Goal: Information Seeking & Learning: Learn about a topic

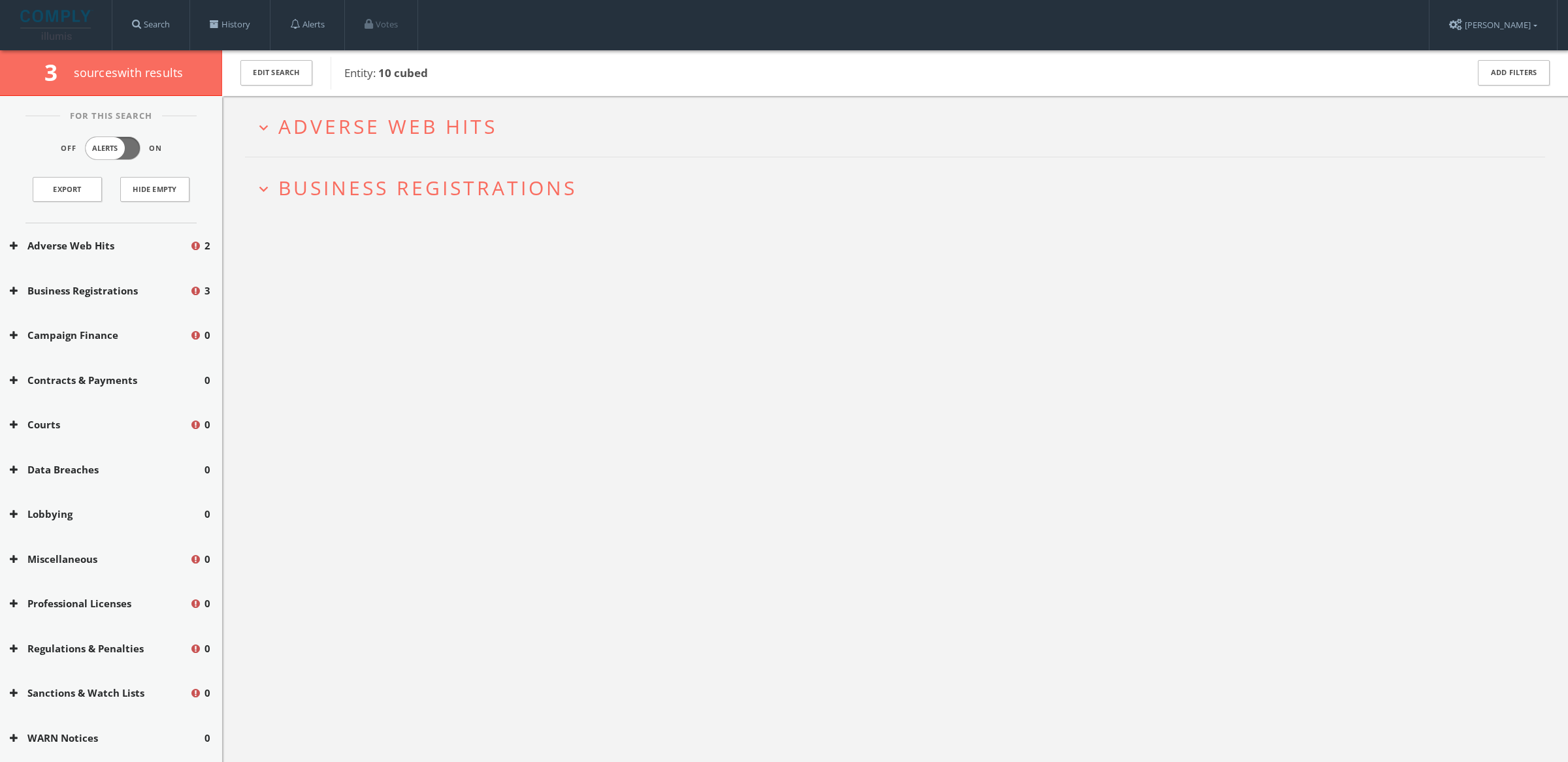
drag, startPoint x: 0, startPoint y: 0, endPoint x: 302, endPoint y: 108, distance: 320.7
click at [304, 111] on h2 "expand_more Adverse Web Hits" at bounding box center [895, 127] width 1301 height 60
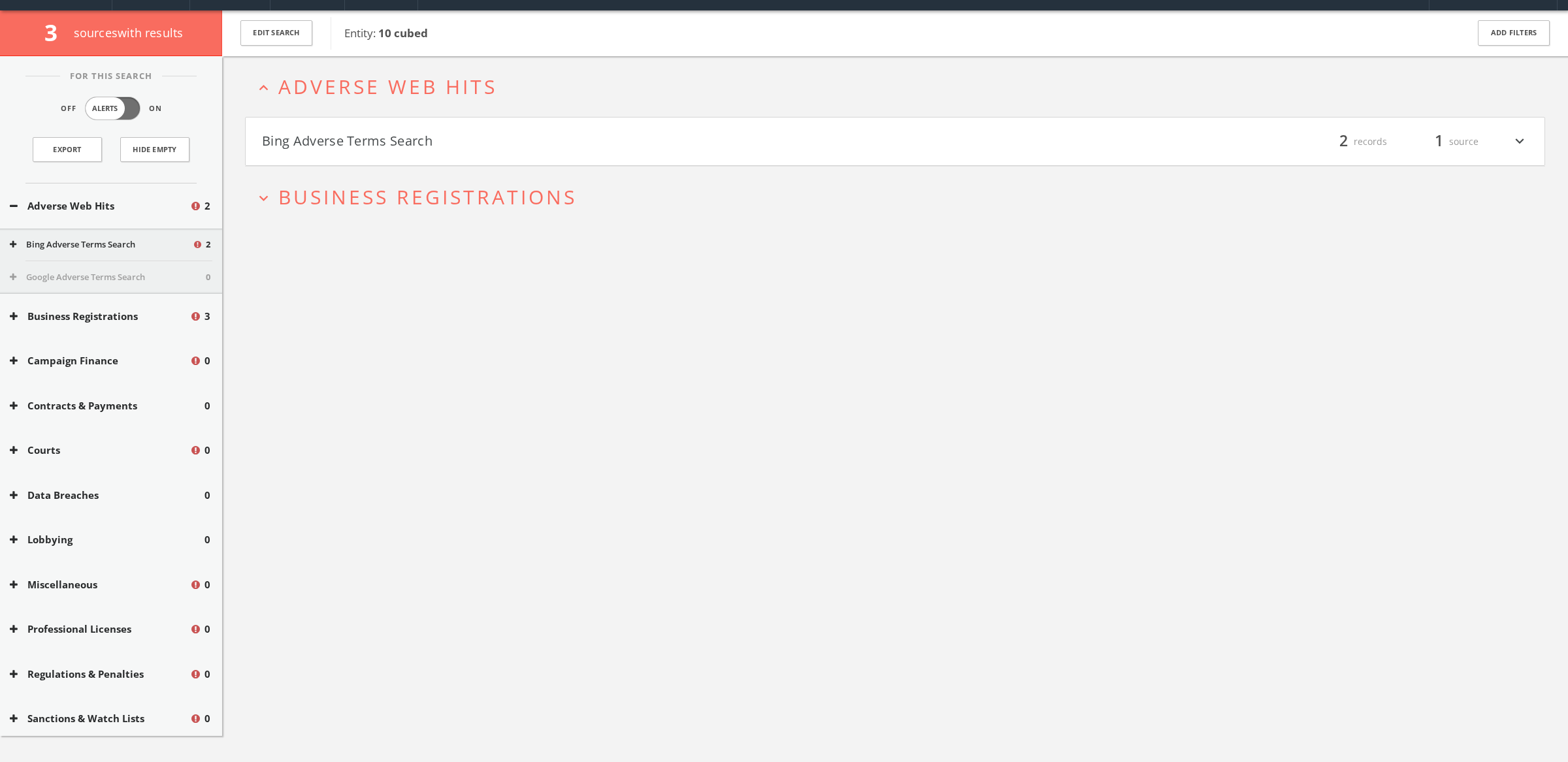
click at [314, 148] on button "Bing Adverse Terms Search" at bounding box center [578, 142] width 633 height 22
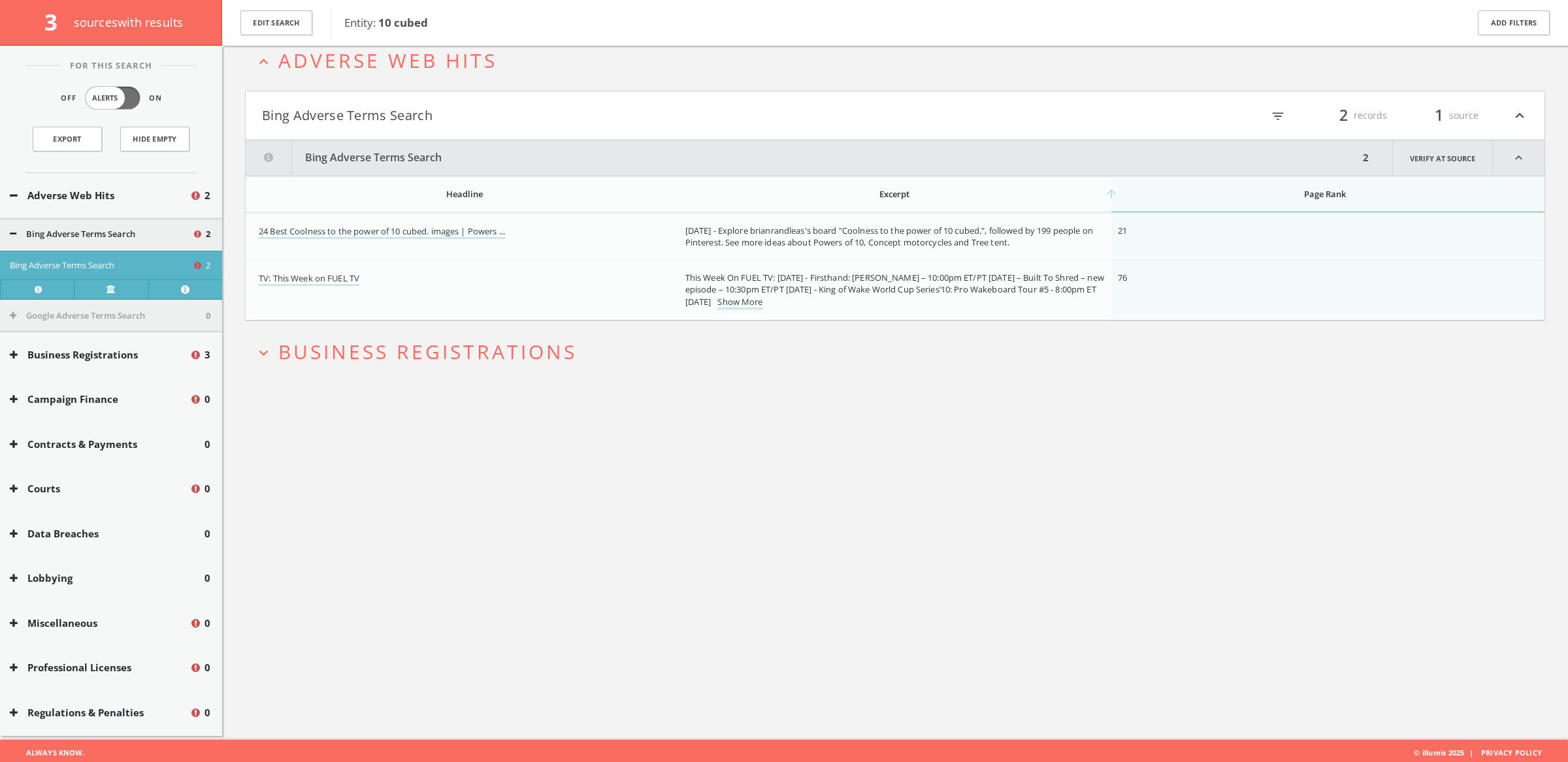
scroll to position [75, 0]
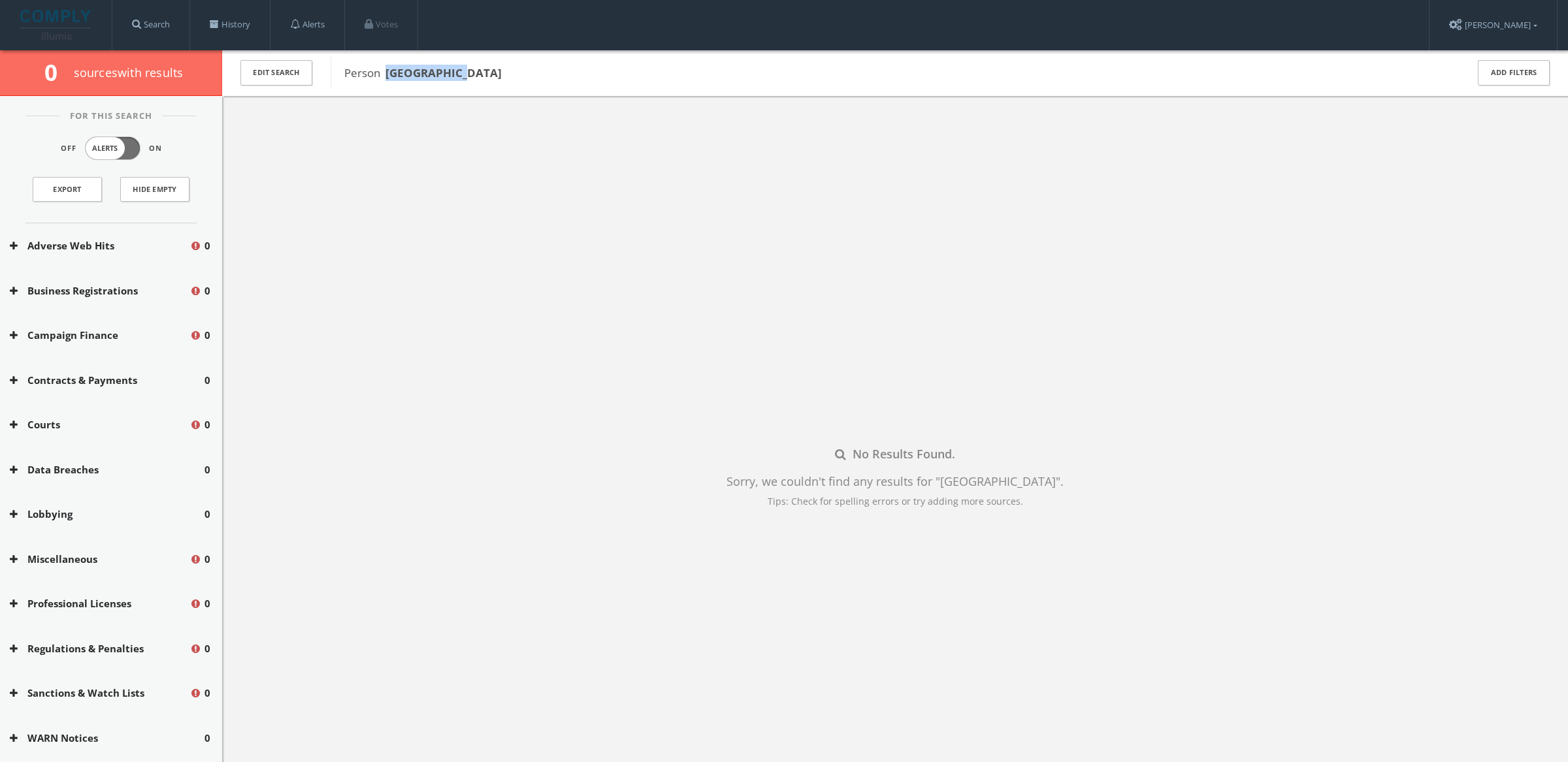
drag, startPoint x: 492, startPoint y: 72, endPoint x: 389, endPoint y: 73, distance: 103.0
click at [389, 73] on span "Person Nduvo Salaam" at bounding box center [897, 73] width 1105 height 17
copy b "Nduvo Salaam"
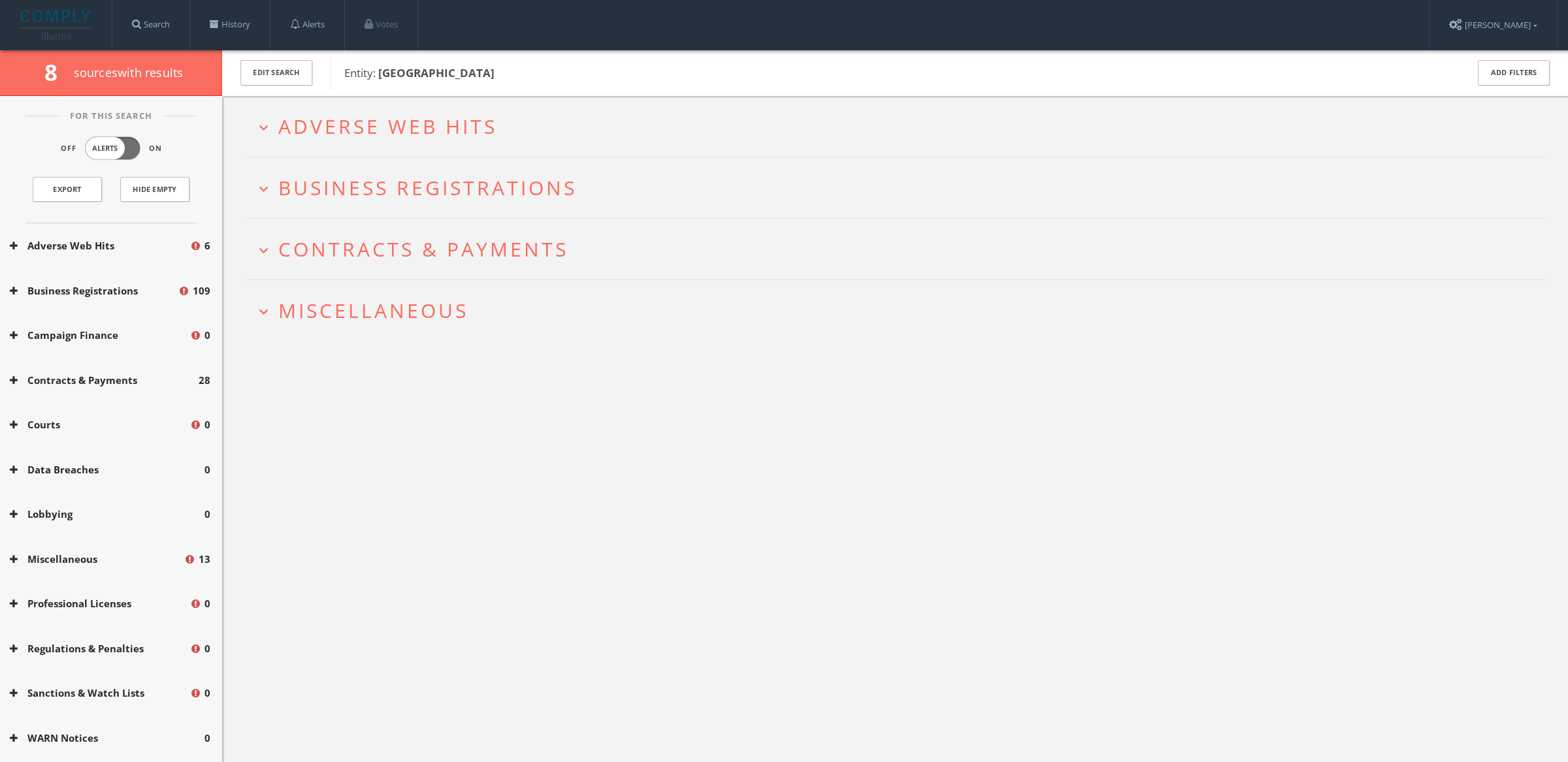
click at [333, 145] on h2 "expand_more Adverse Web Hits" at bounding box center [895, 127] width 1301 height 60
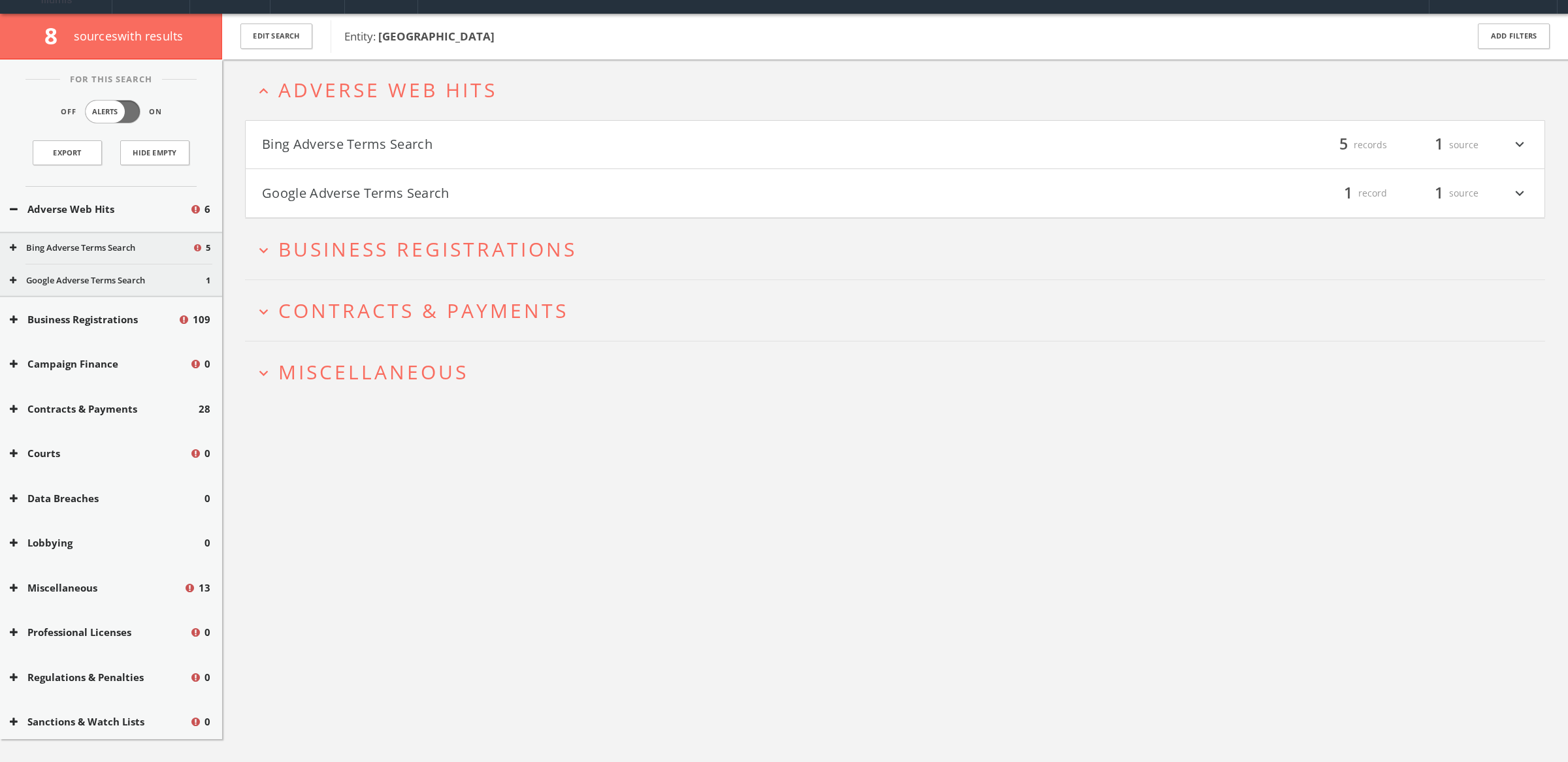
click at [333, 145] on button "Bing Adverse Terms Search" at bounding box center [578, 145] width 633 height 22
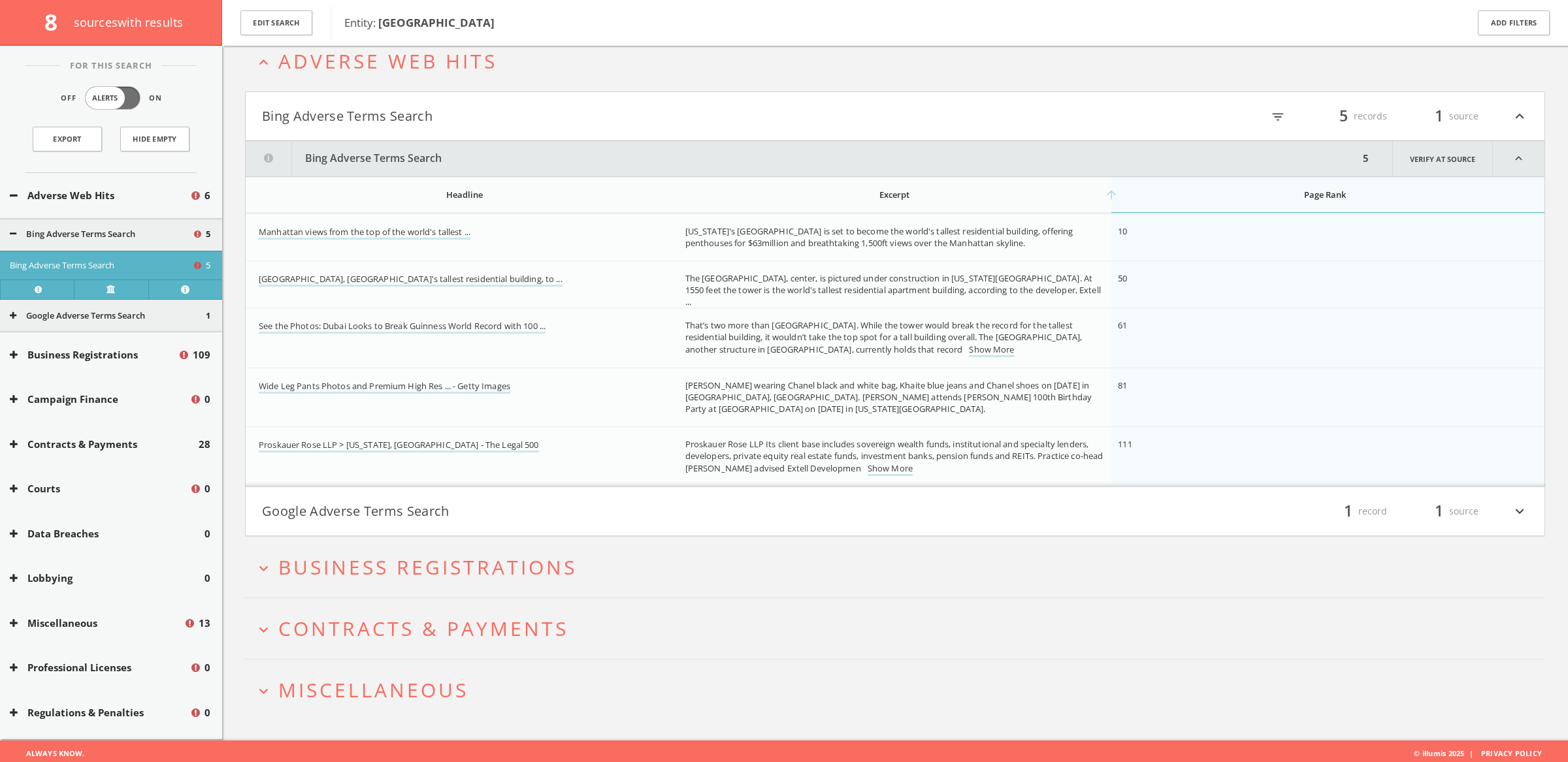
scroll to position [75, 0]
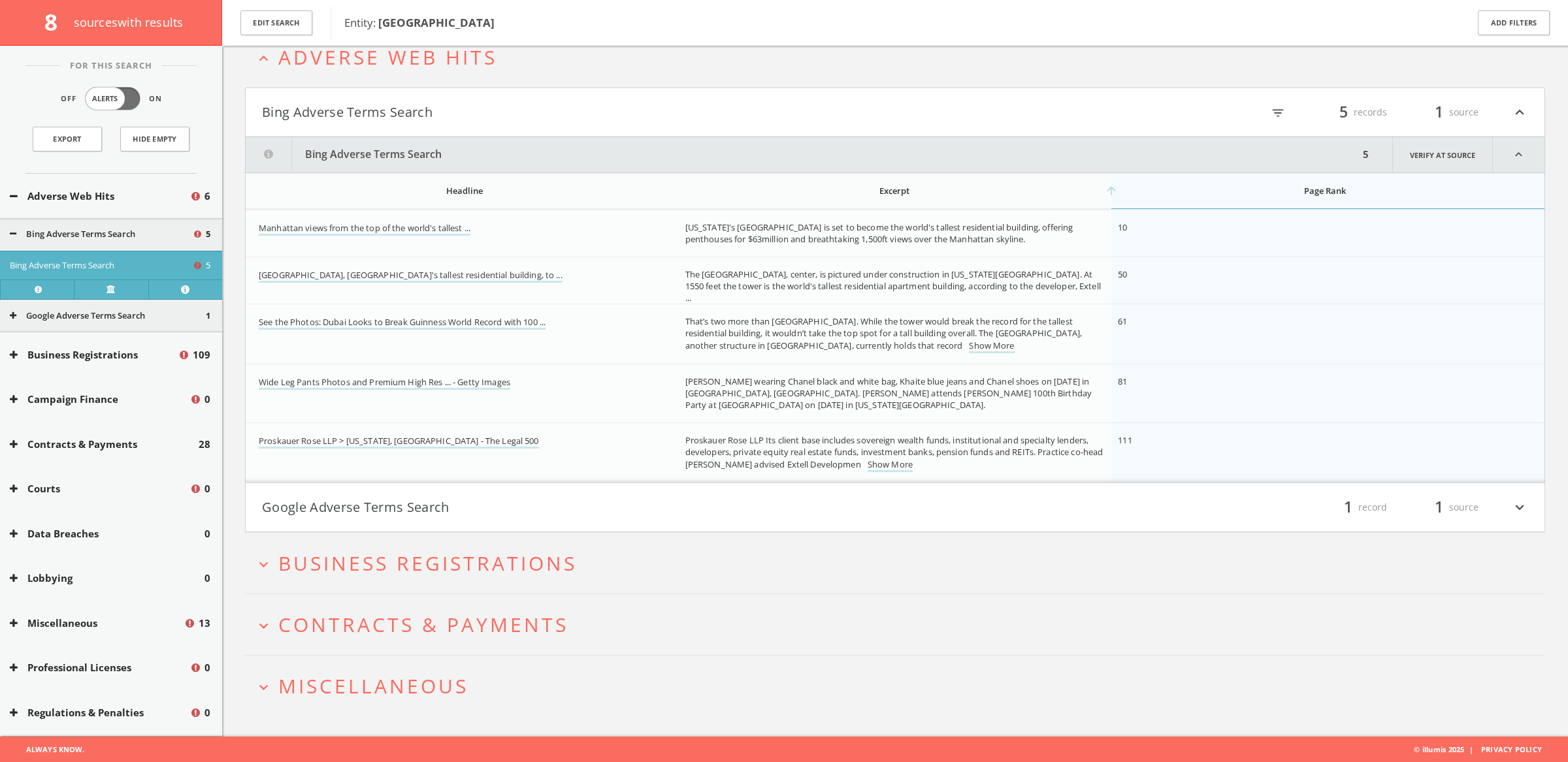
click at [336, 512] on button "Google Adverse Terms Search" at bounding box center [578, 507] width 633 height 22
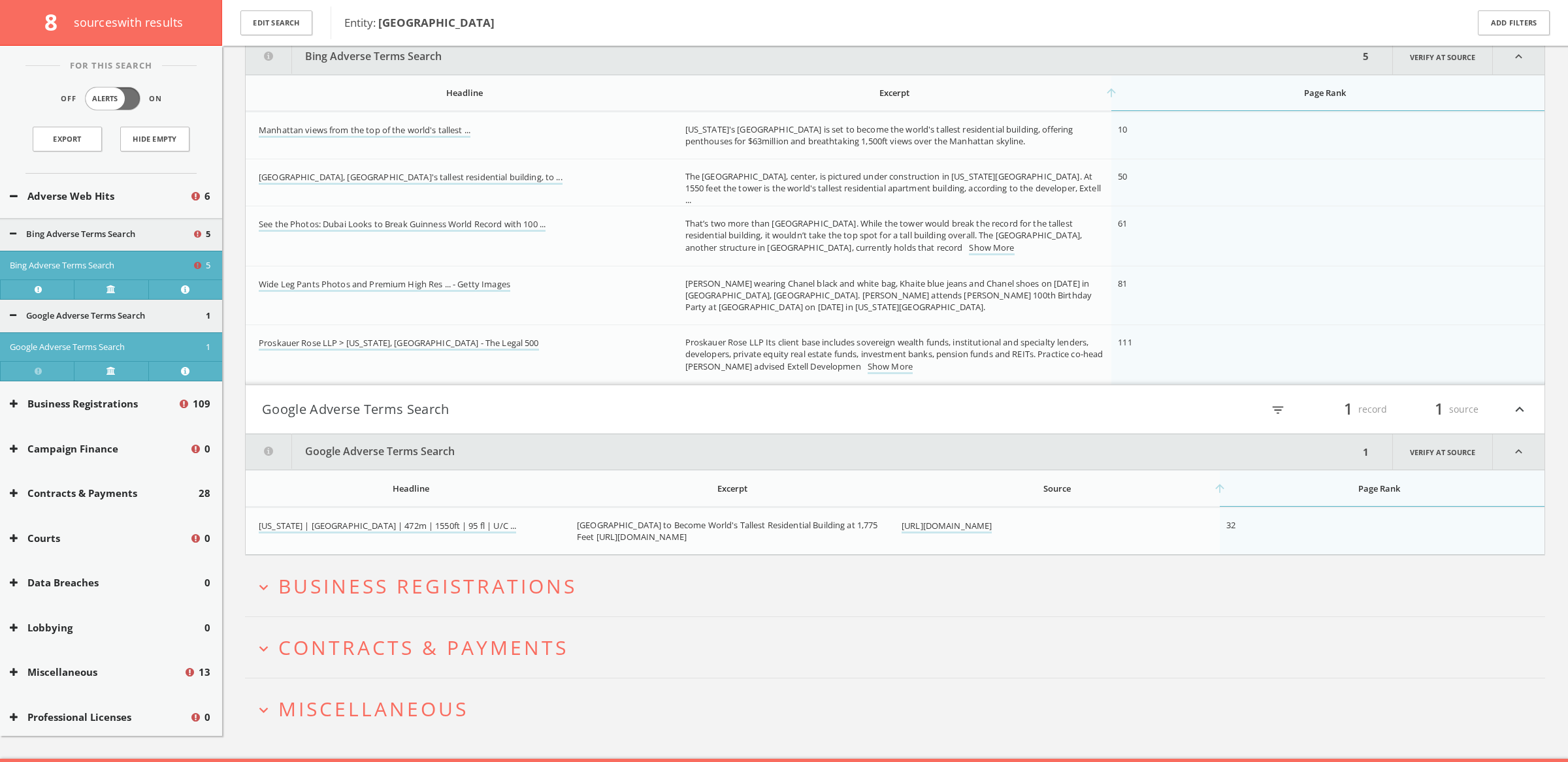
scroll to position [197, 0]
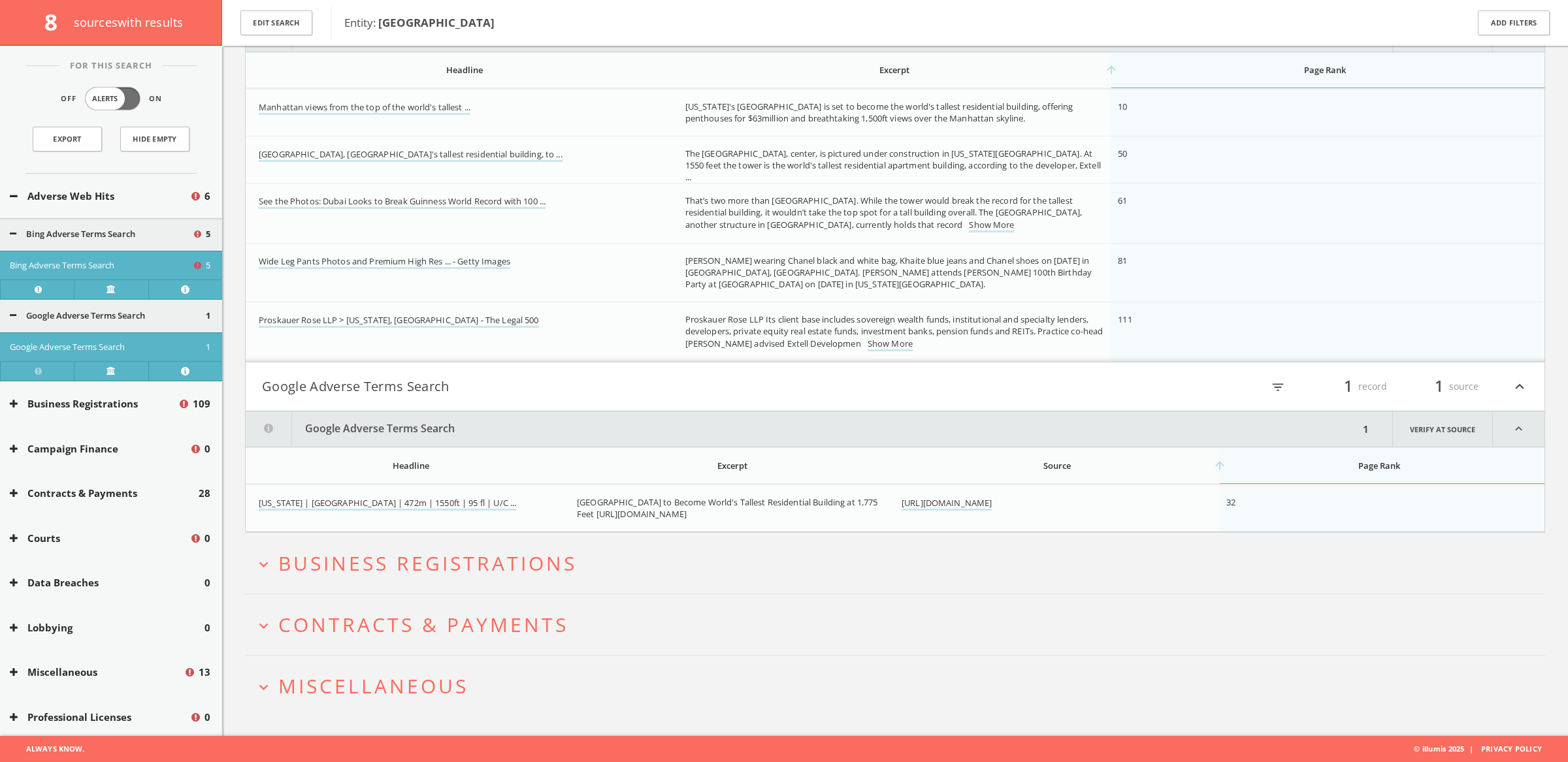
click at [339, 688] on span "Miscellaneous" at bounding box center [373, 687] width 190 height 27
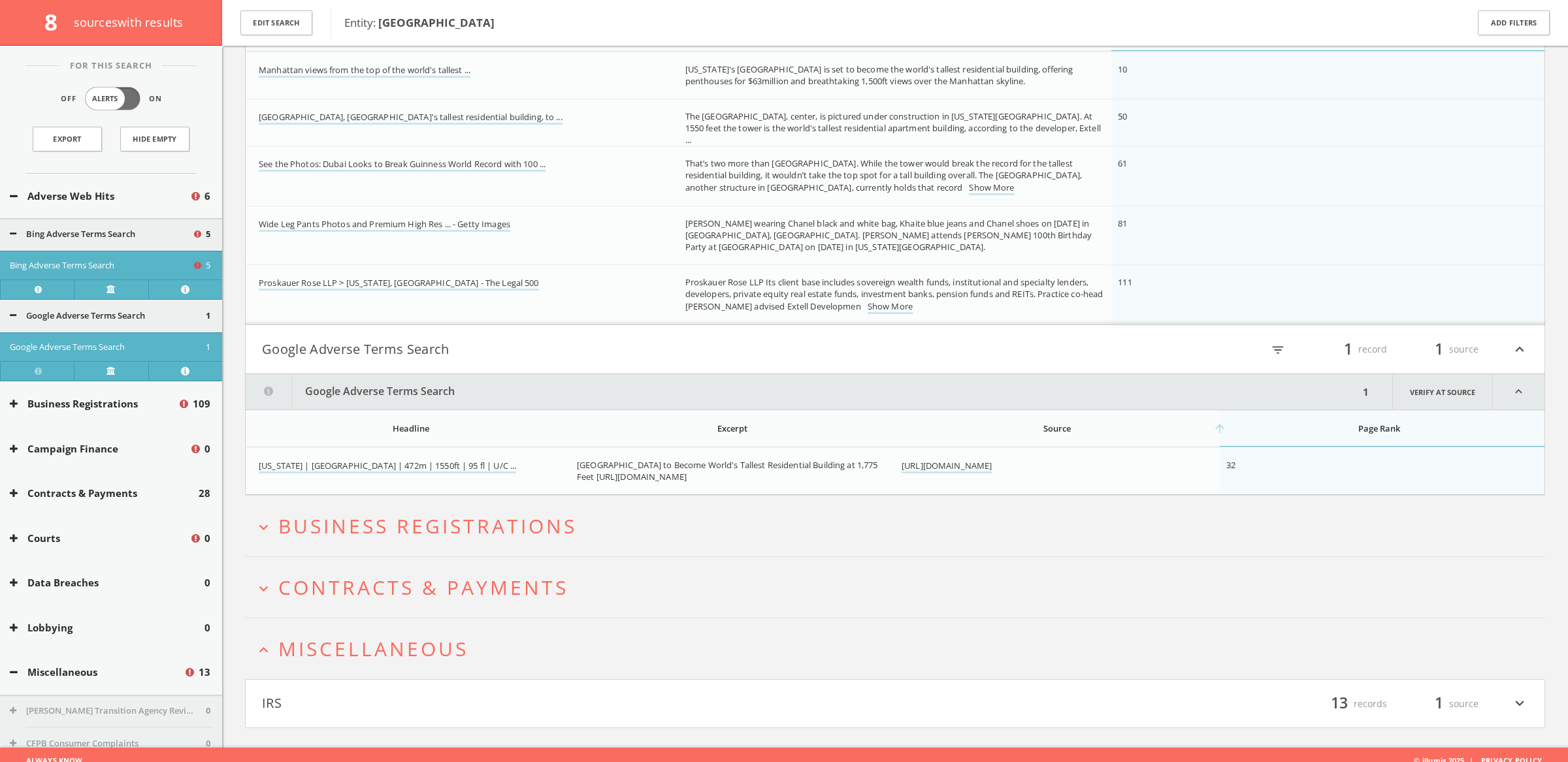
scroll to position [246, 0]
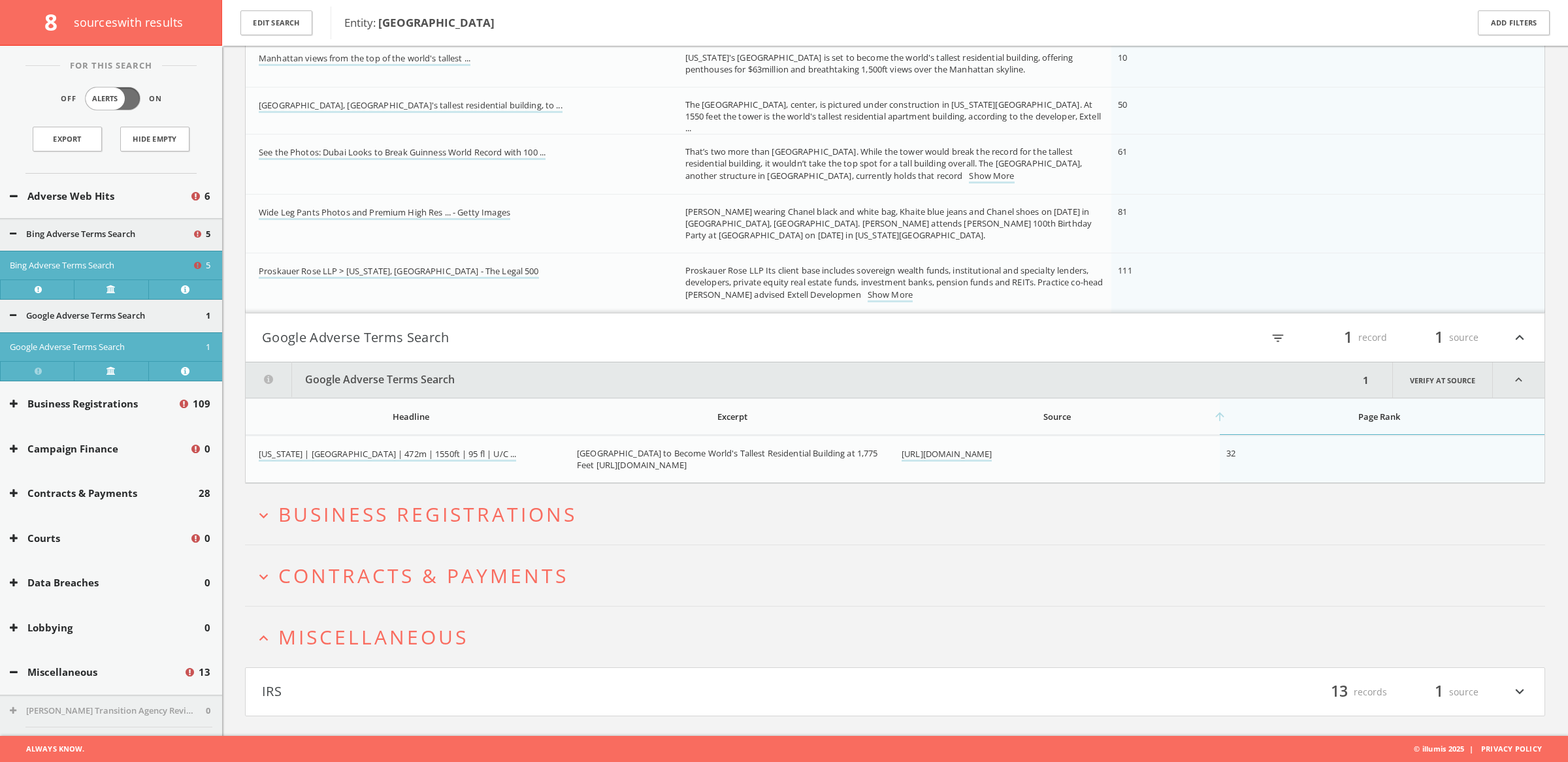
click at [359, 591] on h2 "expand_more Contracts & Payments" at bounding box center [895, 576] width 1301 height 60
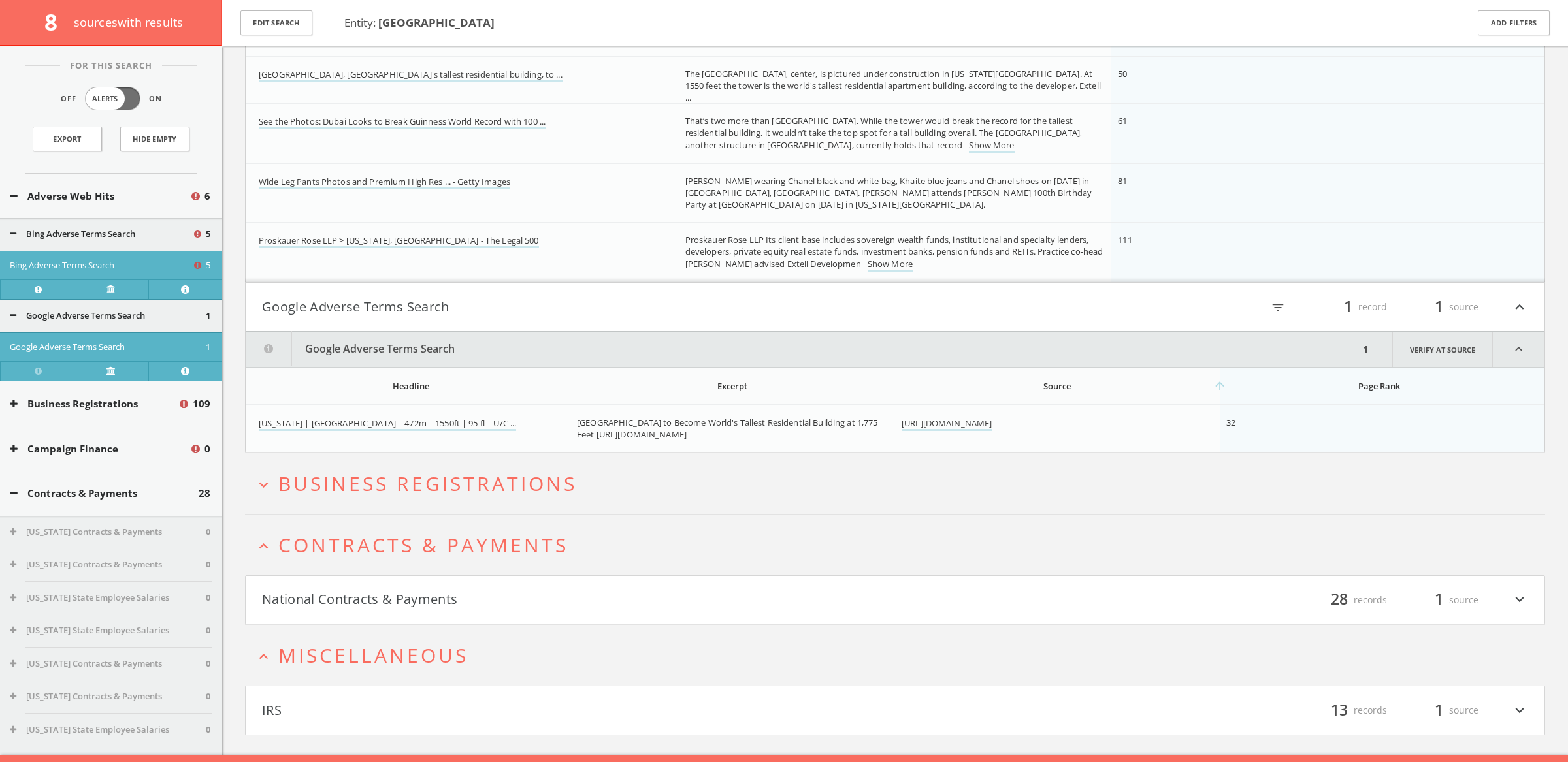
scroll to position [295, 0]
